Goal: Obtain resource: Download file/media

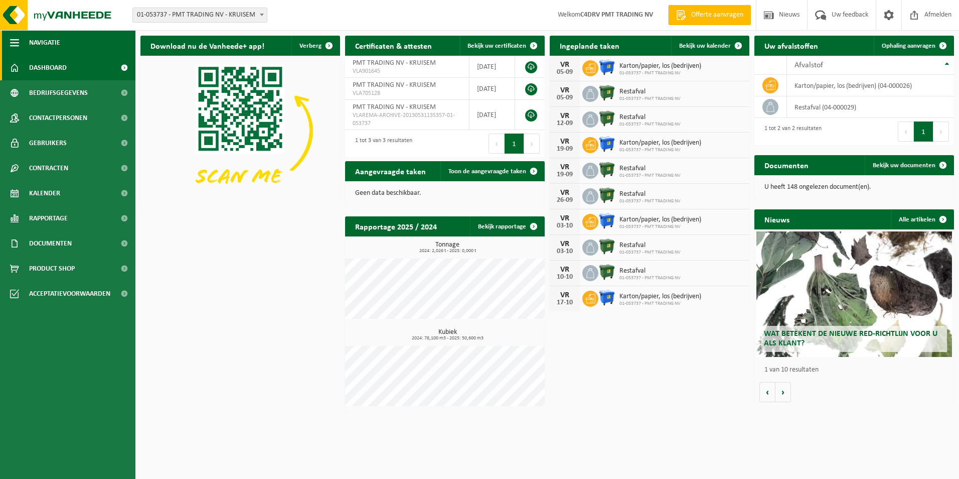
click at [25, 45] on button "Navigatie" at bounding box center [67, 42] width 135 height 25
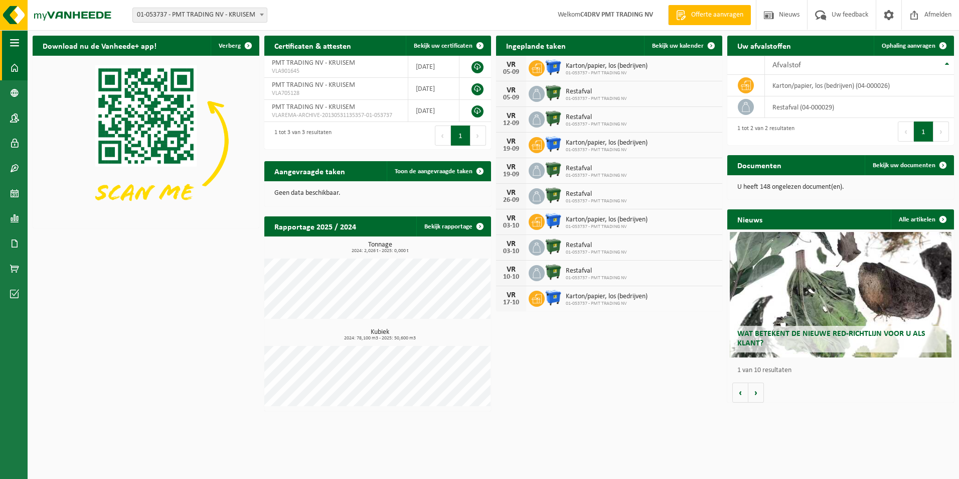
click at [14, 42] on span "button" at bounding box center [14, 42] width 9 height 25
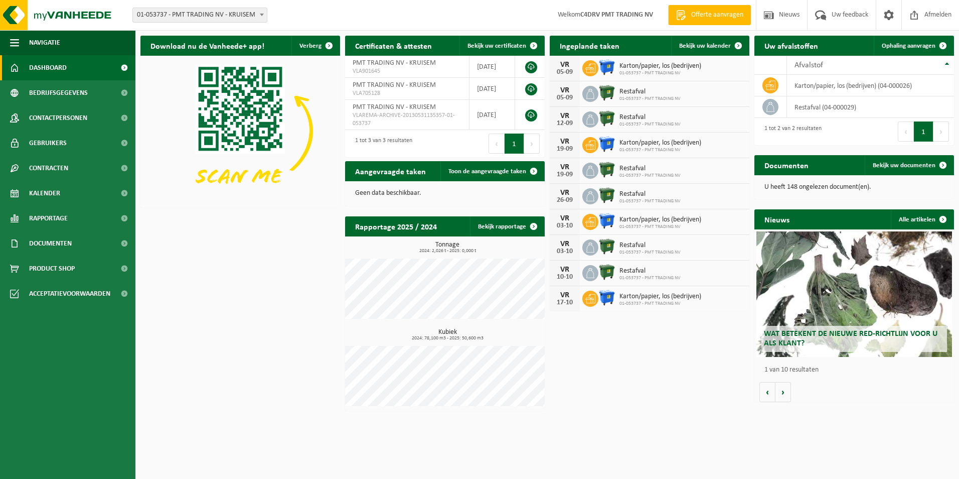
click at [36, 68] on span "Dashboard" at bounding box center [48, 67] width 38 height 25
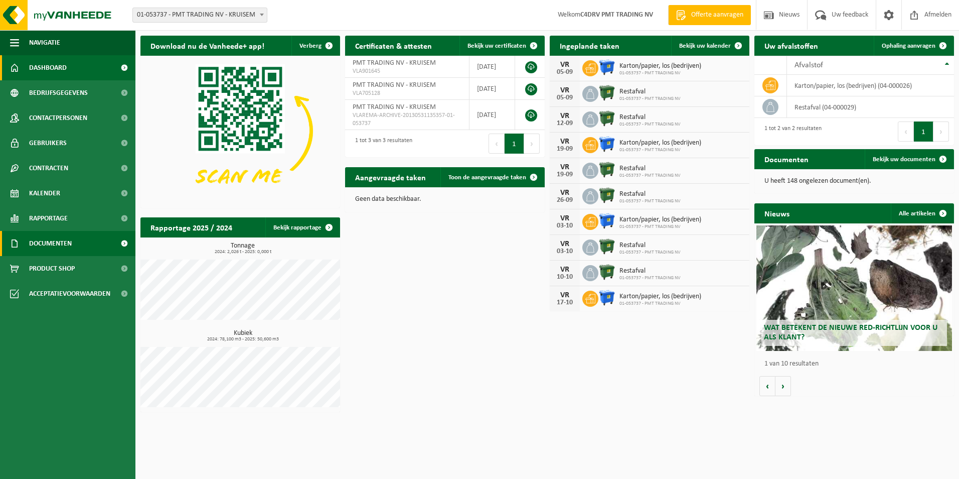
click at [52, 243] on span "Documenten" at bounding box center [50, 243] width 43 height 25
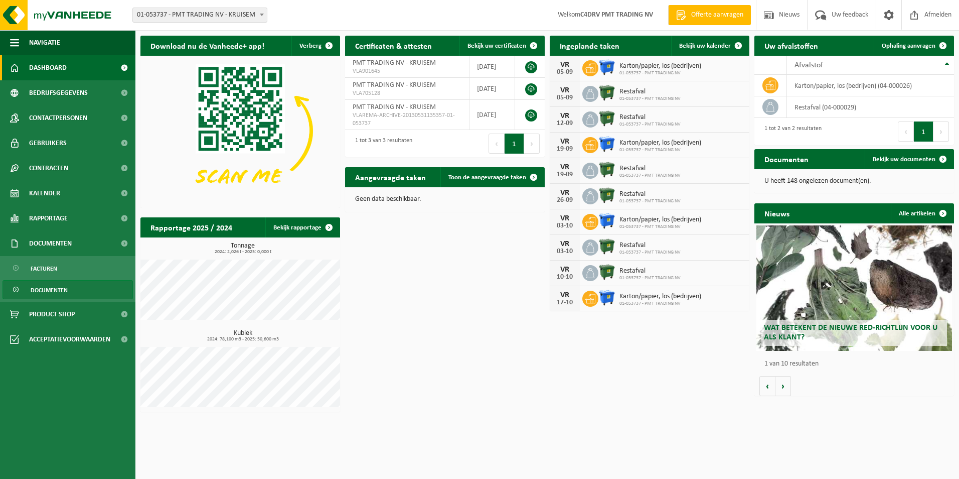
click at [49, 291] on span "Documenten" at bounding box center [49, 290] width 37 height 19
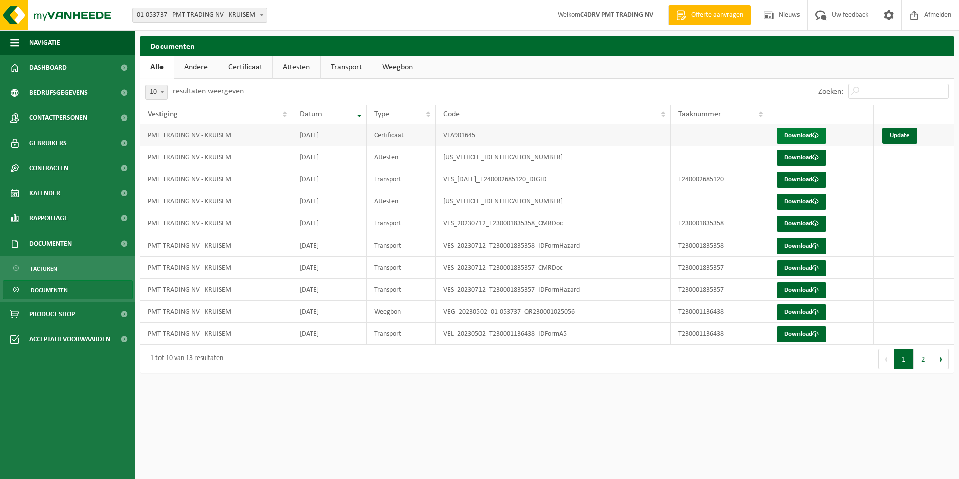
click at [802, 133] on link "Download" at bounding box center [801, 135] width 49 height 16
